Goal: Transaction & Acquisition: Purchase product/service

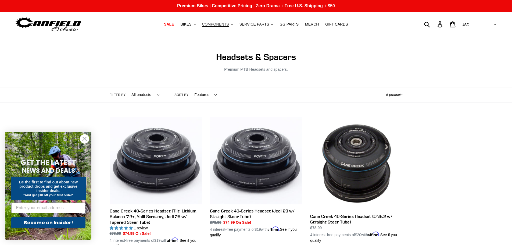
click at [233, 25] on button "COMPONENTS .cls-1{fill:#231f20}" at bounding box center [217, 24] width 36 height 7
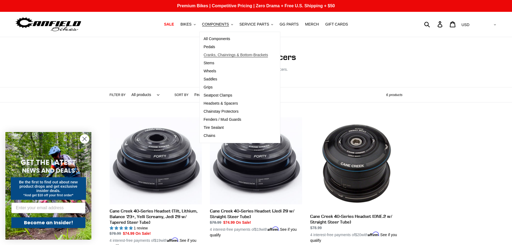
click at [223, 54] on span "Cranks, Chainrings & Bottom-Brackets" at bounding box center [236, 55] width 64 height 5
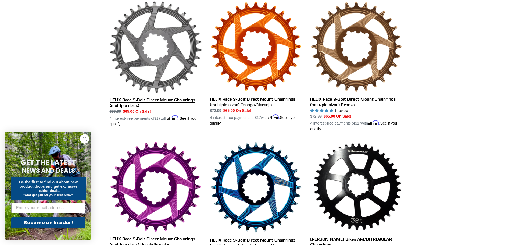
scroll to position [242, 0]
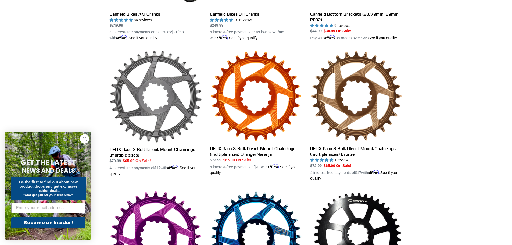
click at [174, 76] on link "HELIX Race 3-Bolt Direct Mount Chainrings (multiple sizes)" at bounding box center [156, 113] width 92 height 126
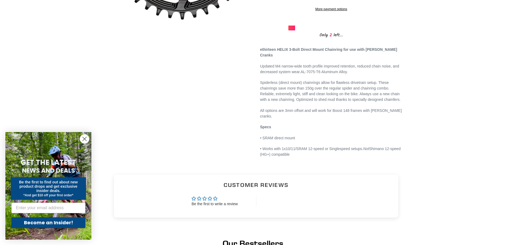
scroll to position [188, 0]
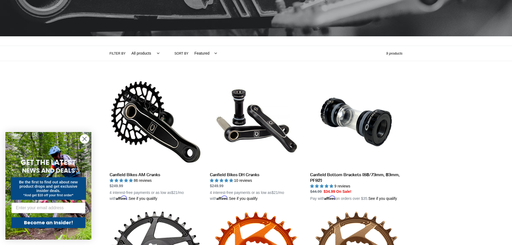
scroll to position [81, 0]
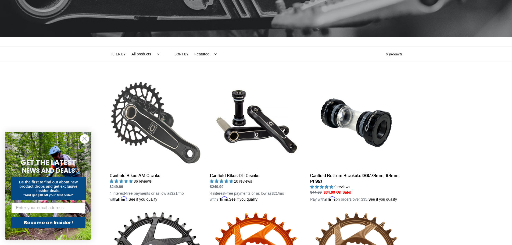
click at [151, 97] on link "Canfield Bikes AM Cranks" at bounding box center [156, 140] width 92 height 126
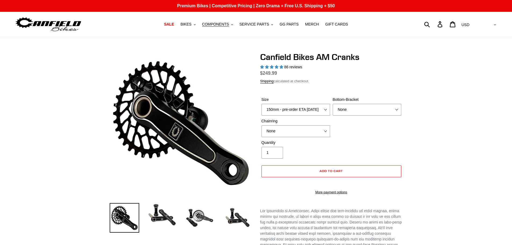
select select "highest-rating"
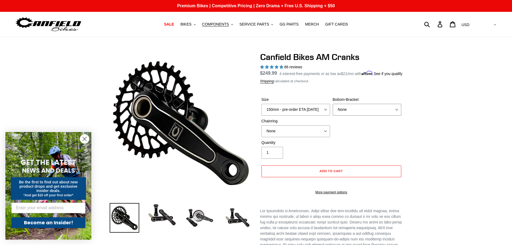
click at [347, 115] on select "None BSA Threaded 68/73mm Press Fit PF92" at bounding box center [366, 110] width 68 height 12
select select "BSA Threaded 68/73mm"
click at [332, 110] on select "None BSA Threaded 68/73mm Press Fit PF92" at bounding box center [366, 110] width 68 height 12
click at [312, 137] on select "None 30t Round (Boost 148) 30t Oval (Boost 148) 32t Round (Boost 148) 32t Oval …" at bounding box center [295, 131] width 68 height 12
click at [261, 131] on select "None 30t Round (Boost 148) 30t Oval (Boost 148) 32t Round (Boost 148) 32t Oval …" at bounding box center [295, 131] width 68 height 12
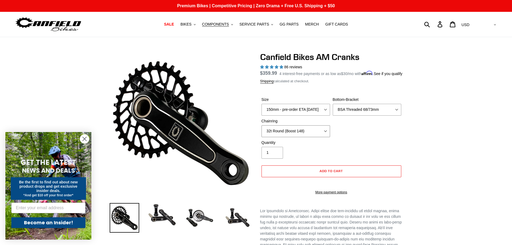
click at [292, 137] on select "None 30t Round (Boost 148) 30t Oval (Boost 148) 32t Round (Boost 148) 32t Oval …" at bounding box center [295, 131] width 68 height 12
select select "30t Round (Boost 148)"
click at [261, 131] on select "None 30t Round (Boost 148) 30t Oval (Boost 148) 32t Round (Boost 148) 32t Oval …" at bounding box center [295, 131] width 68 height 12
click at [320, 173] on span "Add to cart" at bounding box center [330, 171] width 23 height 4
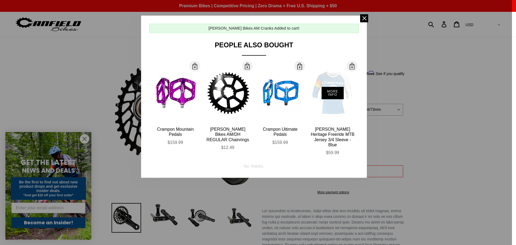
click at [337, 83] on div "More Info" at bounding box center [332, 92] width 44 height 59
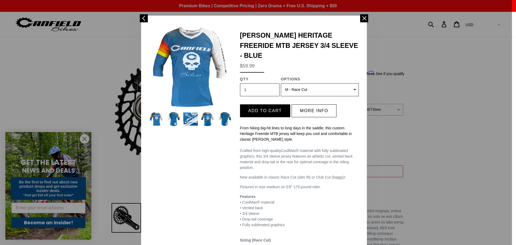
click at [351, 83] on select "(Sold out) S - Race Cut M - Race Cut (Sold out) L - Race Cut XL - Race Cut (Sol…" at bounding box center [320, 89] width 78 height 13
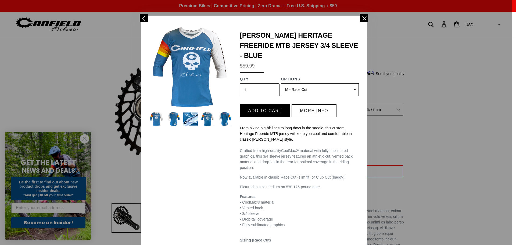
click at [351, 83] on select "(Sold out) S - Race Cut M - Race Cut (Sold out) L - Race Cut XL - Race Cut (Sol…" at bounding box center [320, 89] width 78 height 13
click at [281, 83] on select "(Sold out) S - Race Cut M - Race Cut (Sold out) L - Race Cut XL - Race Cut (Sol…" at bounding box center [320, 89] width 78 height 13
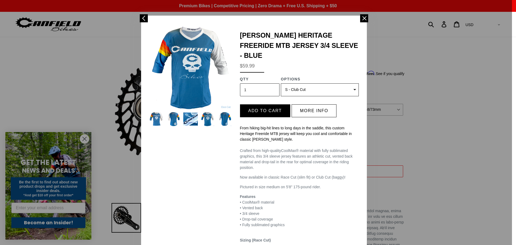
click at [318, 83] on select "(Sold out) S - Race Cut M - Race Cut (Sold out) L - Race Cut XL - Race Cut (Sol…" at bounding box center [320, 89] width 78 height 13
click at [281, 83] on select "(Sold out) S - Race Cut M - Race Cut (Sold out) L - Race Cut XL - Race Cut (Sol…" at bounding box center [320, 89] width 78 height 13
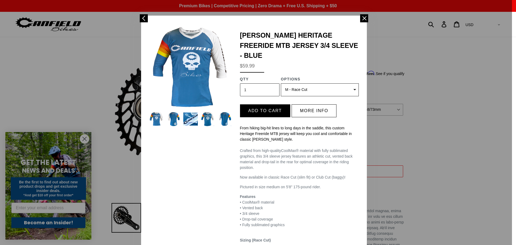
click at [314, 83] on select "(Sold out) S - Race Cut M - Race Cut (Sold out) L - Race Cut XL - Race Cut (Sol…" at bounding box center [320, 89] width 78 height 13
select select "39453619781707"
click at [281, 83] on select "(Sold out) S - Race Cut M - Race Cut (Sold out) L - Race Cut XL - Race Cut (Sol…" at bounding box center [320, 89] width 78 height 13
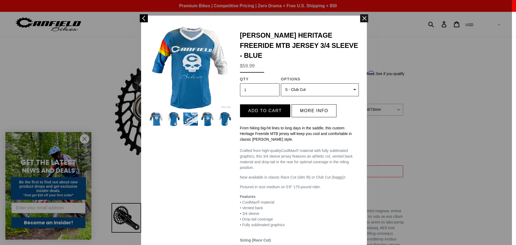
click at [362, 20] on span at bounding box center [364, 18] width 8 height 8
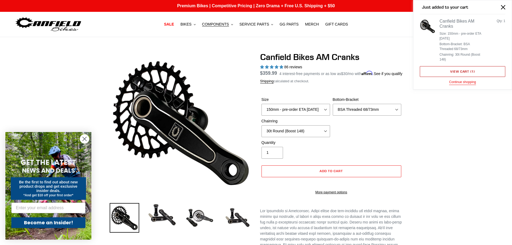
click at [466, 72] on link "View cart ( 1 )" at bounding box center [461, 71] width 85 height 11
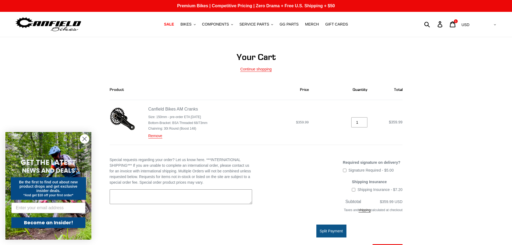
click at [167, 191] on textarea "Special requests regarding your order? Let us know here. ***INTERNATIONAL SHIPP…" at bounding box center [181, 196] width 142 height 15
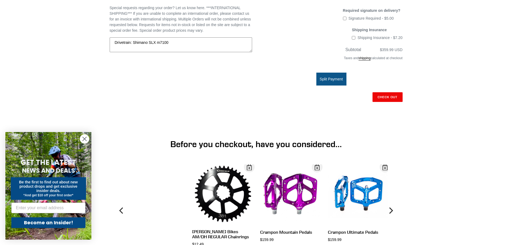
scroll to position [161, 0]
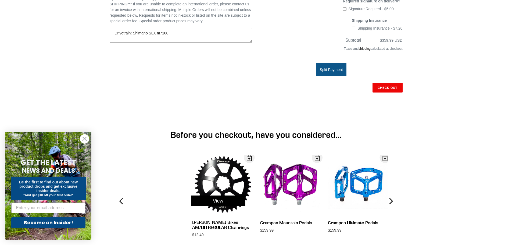
type textarea "Drivetrain: Shimano SLX m7100"
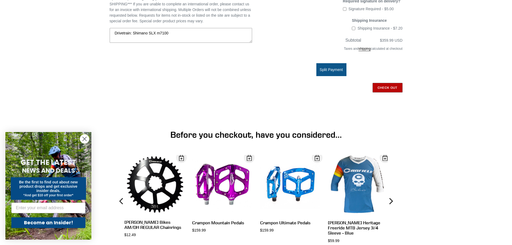
click at [383, 83] on input "Check out" at bounding box center [387, 88] width 30 height 10
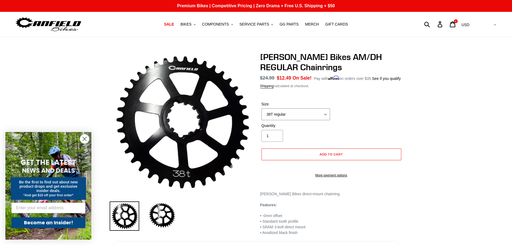
click at [295, 113] on select "38T regular" at bounding box center [295, 114] width 68 height 12
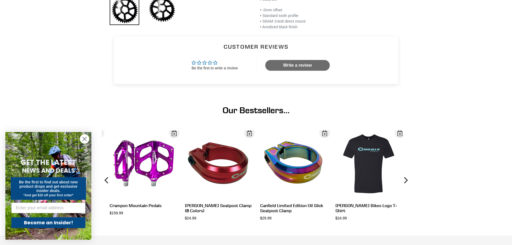
scroll to position [215, 0]
